Goal: Information Seeking & Learning: Learn about a topic

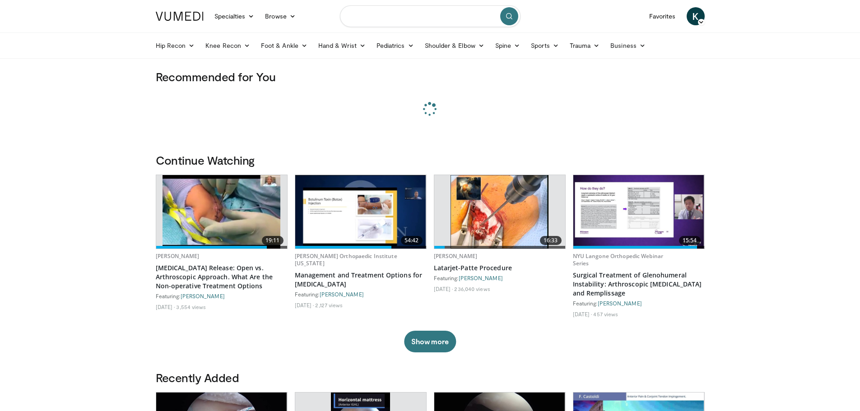
click at [421, 15] on input "Search topics, interventions" at bounding box center [430, 16] width 181 height 22
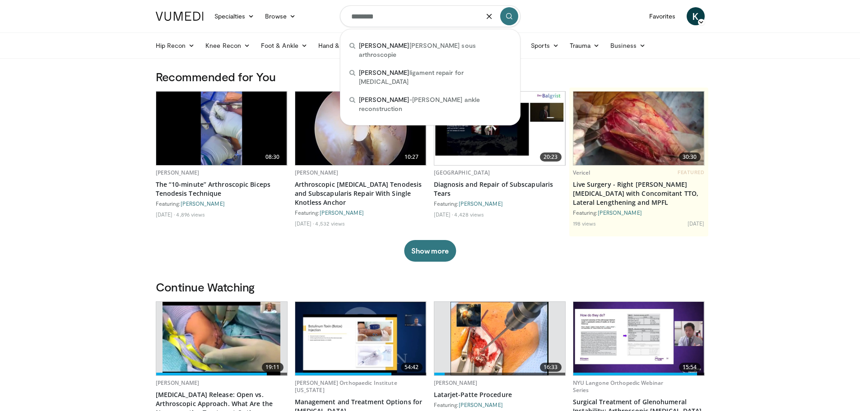
type input "********"
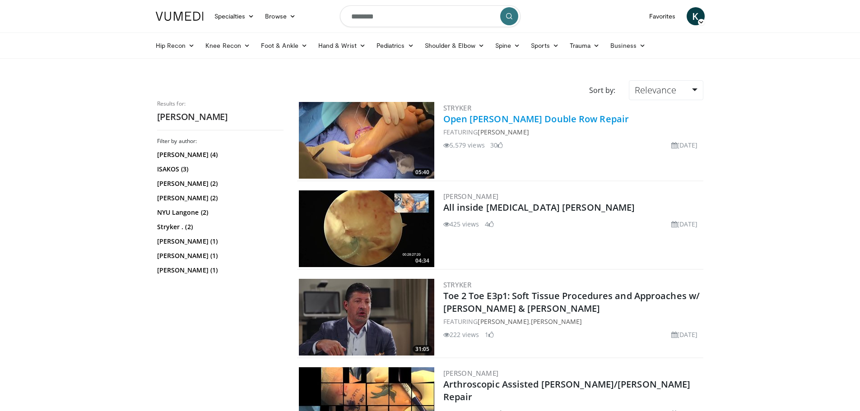
click at [519, 119] on link "Open [PERSON_NAME] Double Row Repair" at bounding box center [537, 119] width 186 height 12
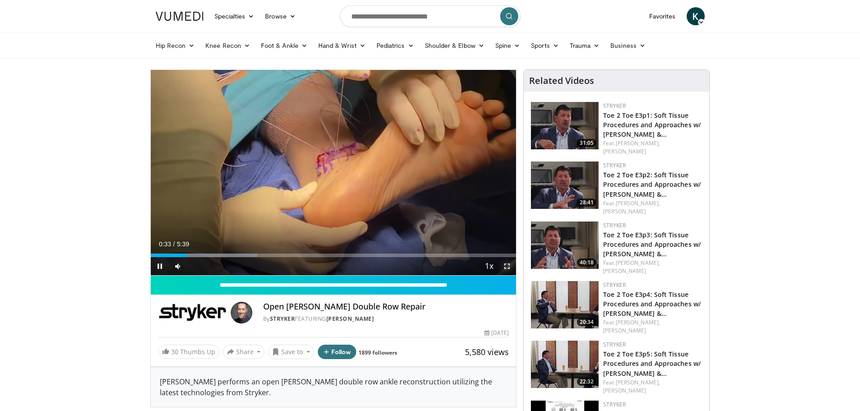
click at [505, 269] on span "Video Player" at bounding box center [507, 266] width 18 height 18
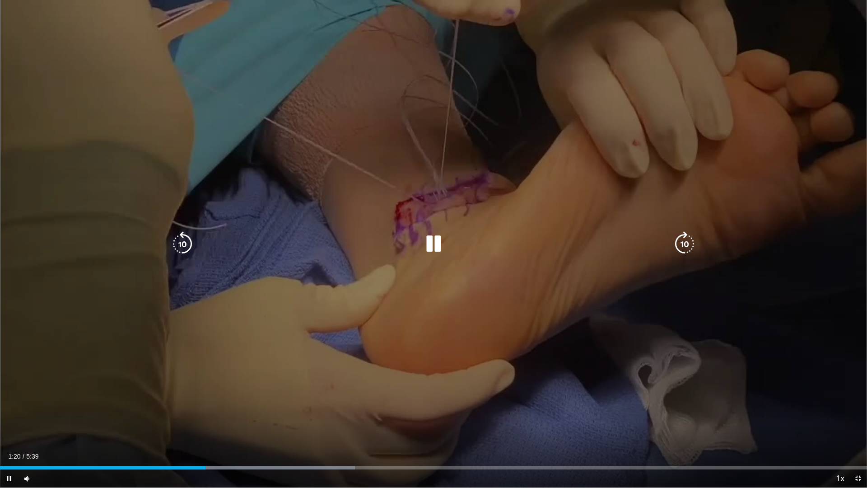
click at [600, 376] on div "10 seconds Tap to unmute" at bounding box center [433, 243] width 867 height 487
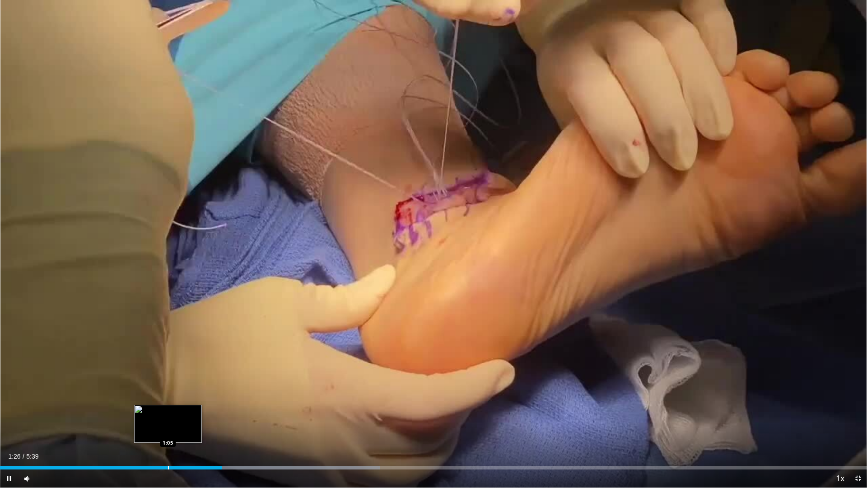
click at [168, 411] on div "Progress Bar" at bounding box center [168, 468] width 1 height 4
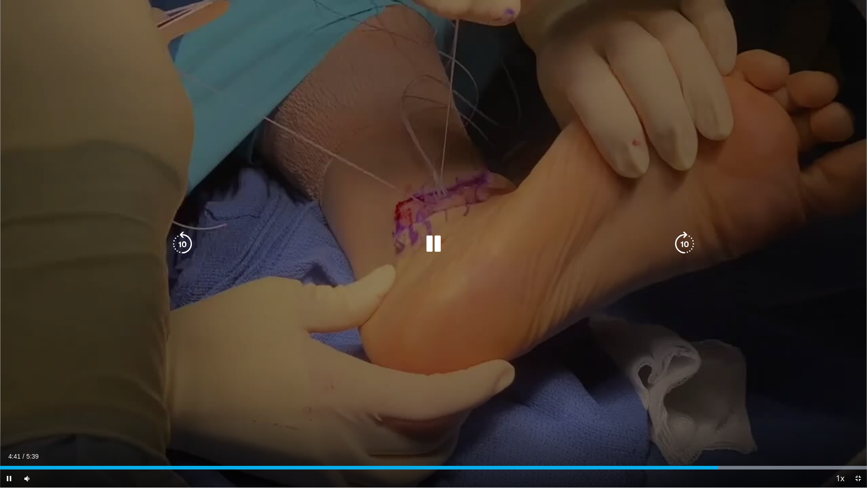
click at [441, 238] on icon "Video Player" at bounding box center [433, 243] width 25 height 25
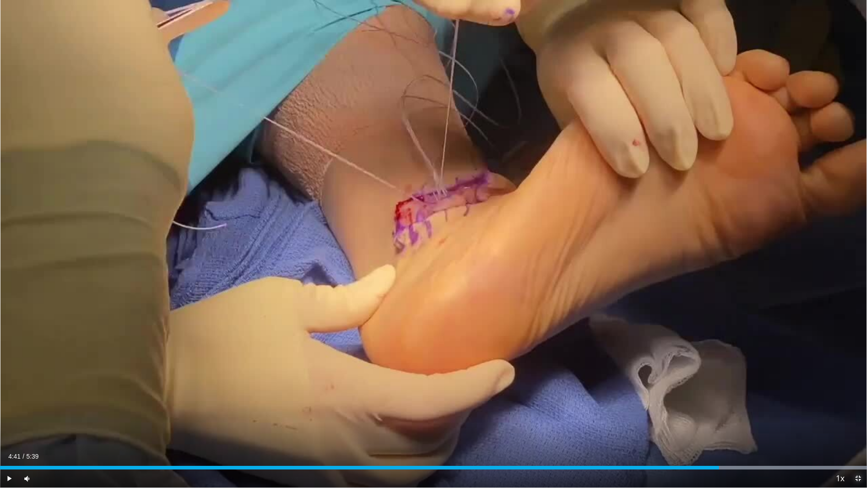
click at [858, 411] on span "Video Player" at bounding box center [858, 478] width 18 height 18
